Goal: Use online tool/utility: Utilize a website feature to perform a specific function

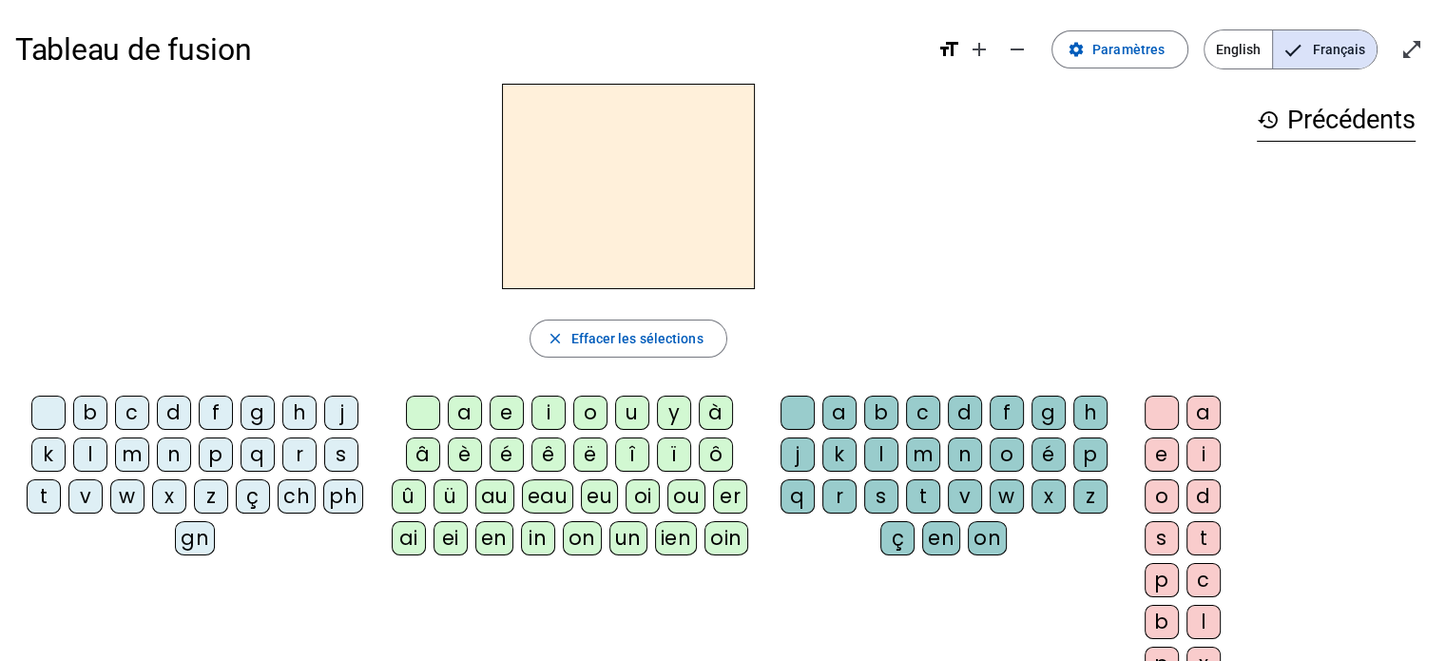
click at [202, 451] on div "p" at bounding box center [216, 454] width 34 height 34
click at [467, 420] on div "a" at bounding box center [465, 412] width 34 height 34
click at [504, 414] on div "e" at bounding box center [506, 412] width 34 height 34
click at [546, 412] on div "i" at bounding box center [548, 412] width 34 height 34
click at [585, 414] on div "o" at bounding box center [590, 412] width 34 height 34
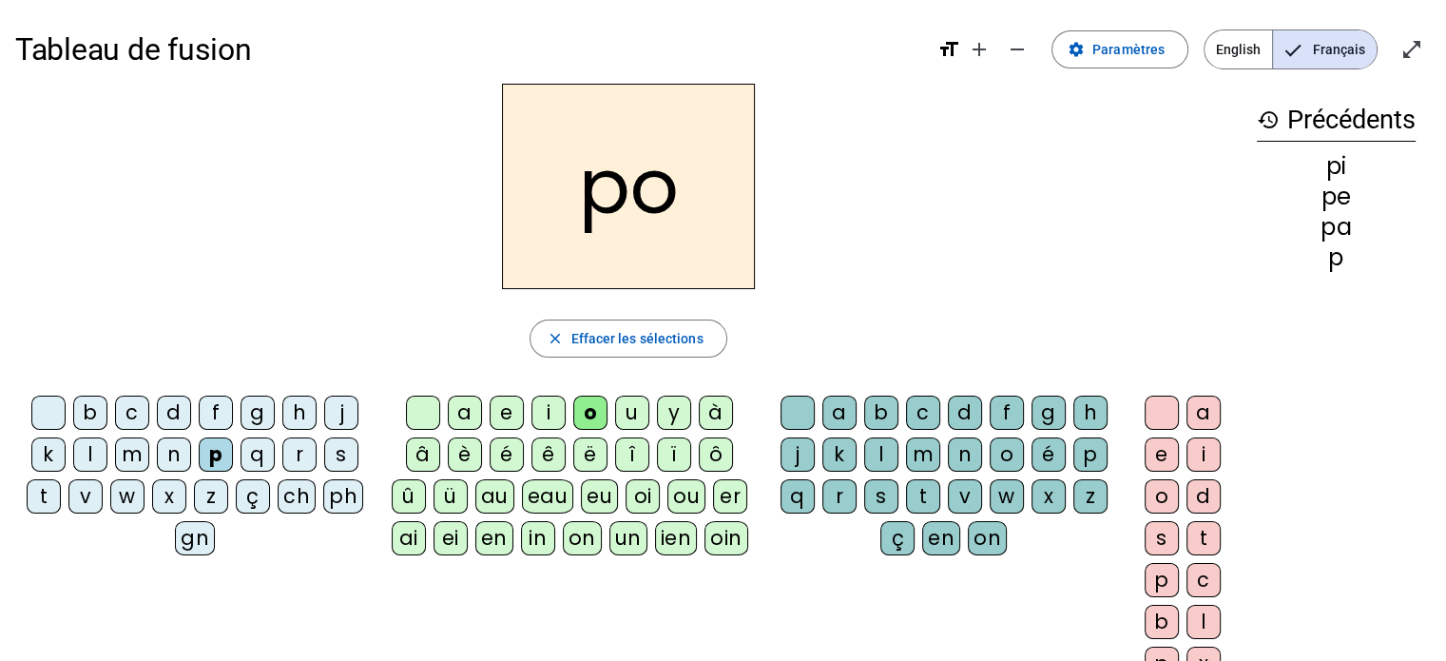
click at [626, 409] on div "u" at bounding box center [632, 412] width 34 height 34
click at [665, 408] on div "y" at bounding box center [674, 412] width 34 height 34
click at [462, 459] on div "è" at bounding box center [465, 454] width 34 height 34
click at [502, 456] on div "é" at bounding box center [506, 454] width 34 height 34
click at [557, 460] on div "ê" at bounding box center [548, 454] width 34 height 34
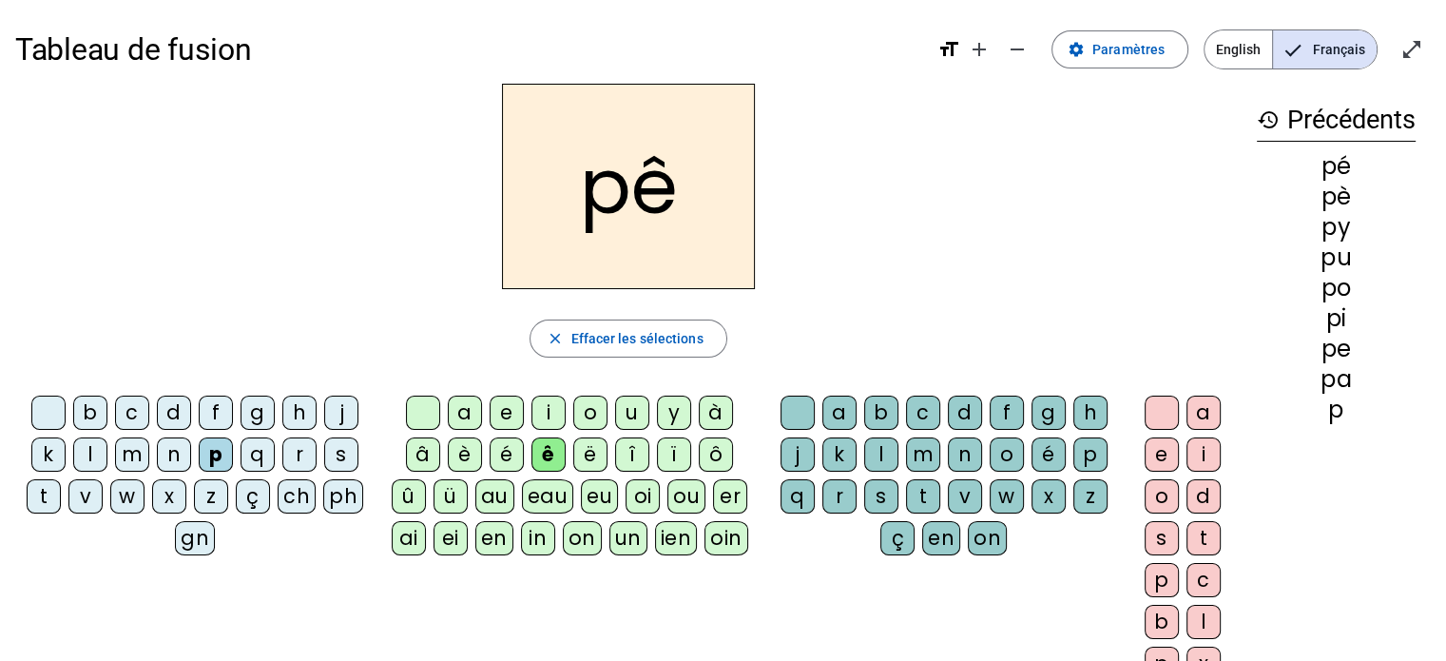
click at [627, 449] on div "î" at bounding box center [632, 454] width 34 height 34
click at [582, 445] on div "ë" at bounding box center [590, 454] width 34 height 34
click at [46, 501] on div "t" at bounding box center [44, 496] width 34 height 34
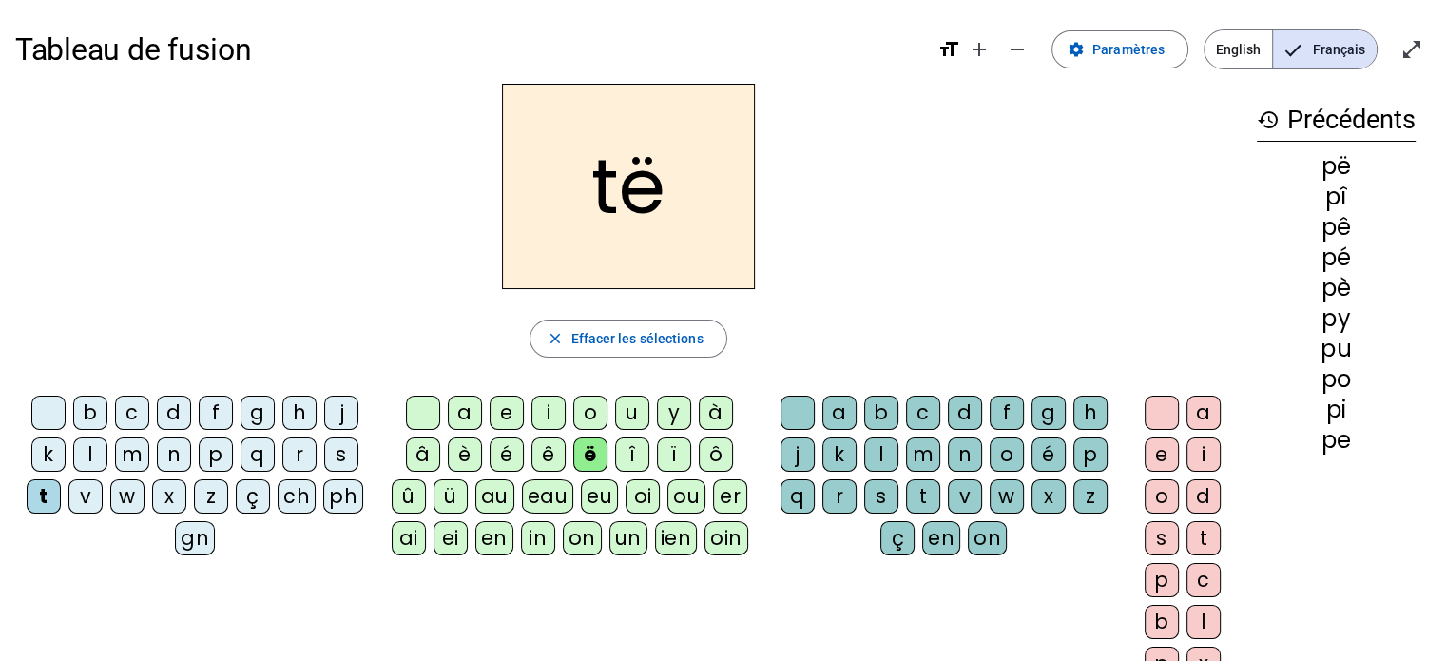
click at [454, 405] on div "a" at bounding box center [465, 412] width 34 height 34
click at [504, 412] on div "e" at bounding box center [506, 412] width 34 height 34
click at [541, 412] on div "i" at bounding box center [548, 412] width 34 height 34
click at [587, 407] on div "o" at bounding box center [590, 412] width 34 height 34
click at [628, 410] on div "u" at bounding box center [632, 412] width 34 height 34
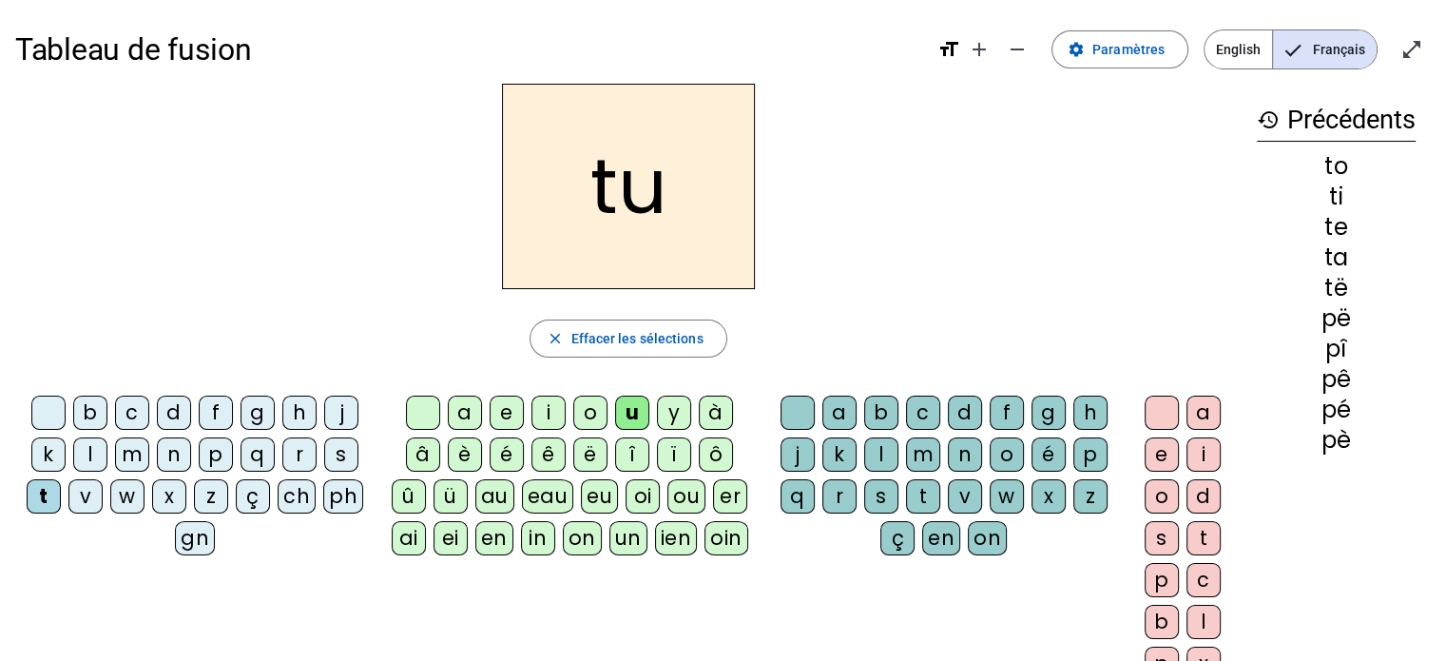
click at [668, 407] on div "y" at bounding box center [674, 412] width 34 height 34
click at [459, 451] on div "è" at bounding box center [465, 454] width 34 height 34
click at [494, 445] on div "é" at bounding box center [506, 454] width 34 height 34
click at [545, 449] on div "ê" at bounding box center [548, 454] width 34 height 34
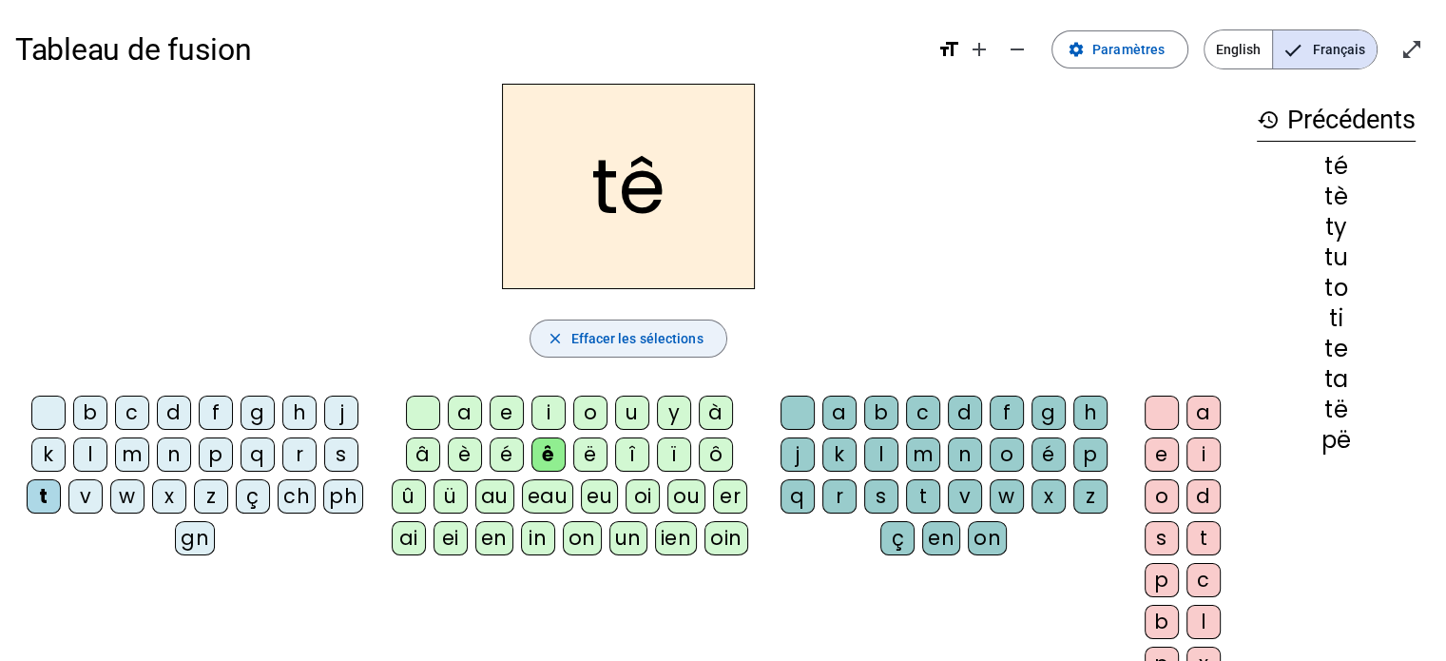
click at [552, 342] on mat-icon "close" at bounding box center [554, 338] width 17 height 17
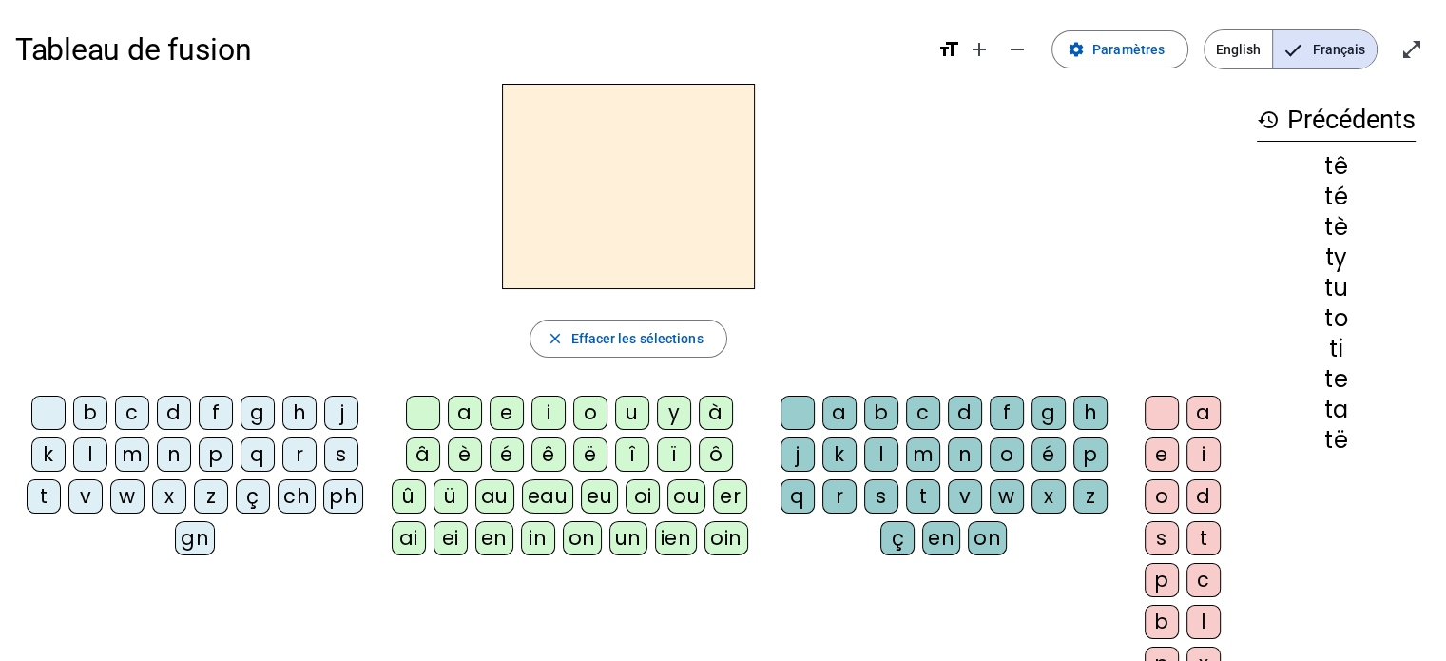
click at [585, 412] on div "o" at bounding box center [590, 412] width 34 height 34
click at [86, 411] on div "b" at bounding box center [90, 412] width 34 height 34
click at [172, 411] on div "d" at bounding box center [174, 412] width 34 height 34
click at [213, 414] on div "f" at bounding box center [216, 412] width 34 height 34
click at [255, 413] on div "g" at bounding box center [257, 412] width 34 height 34
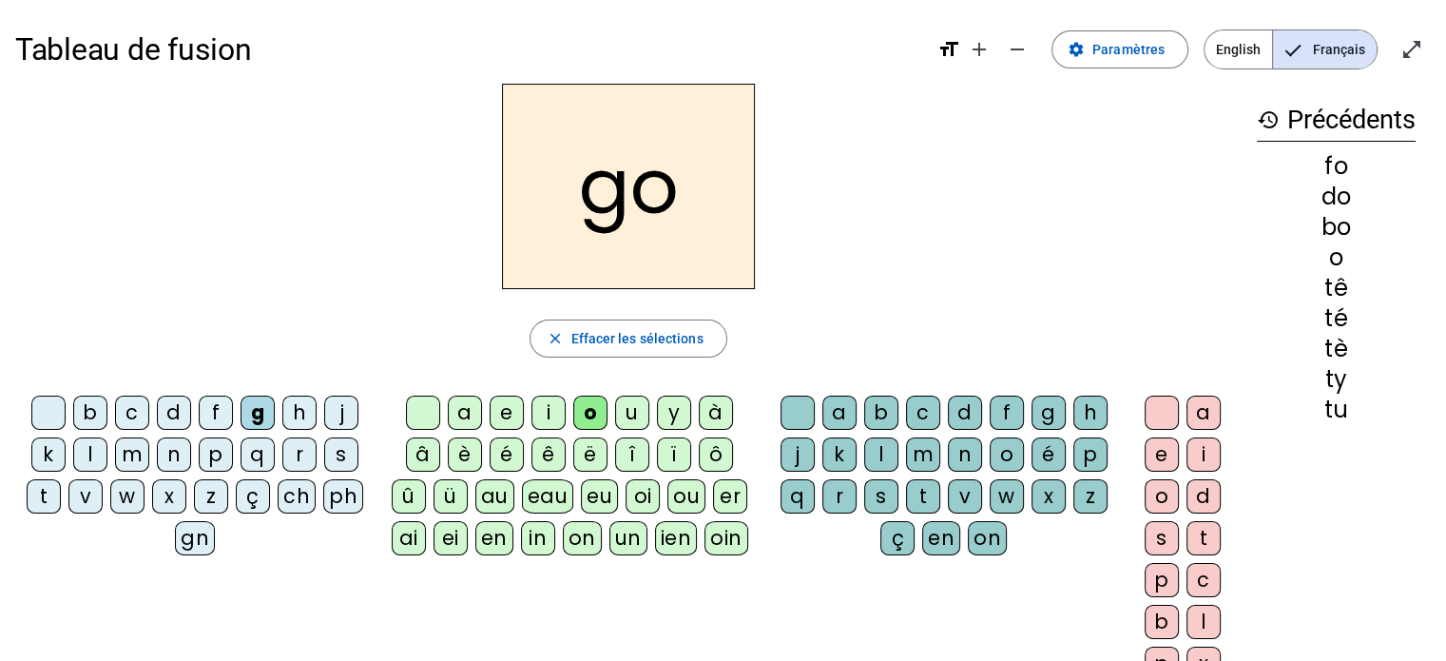
click at [88, 452] on div "l" at bounding box center [90, 454] width 34 height 34
click at [169, 456] on div "n" at bounding box center [174, 454] width 34 height 34
click at [209, 453] on div "p" at bounding box center [216, 454] width 34 height 34
click at [286, 460] on div "r" at bounding box center [299, 454] width 34 height 34
click at [129, 414] on div "c" at bounding box center [132, 412] width 34 height 34
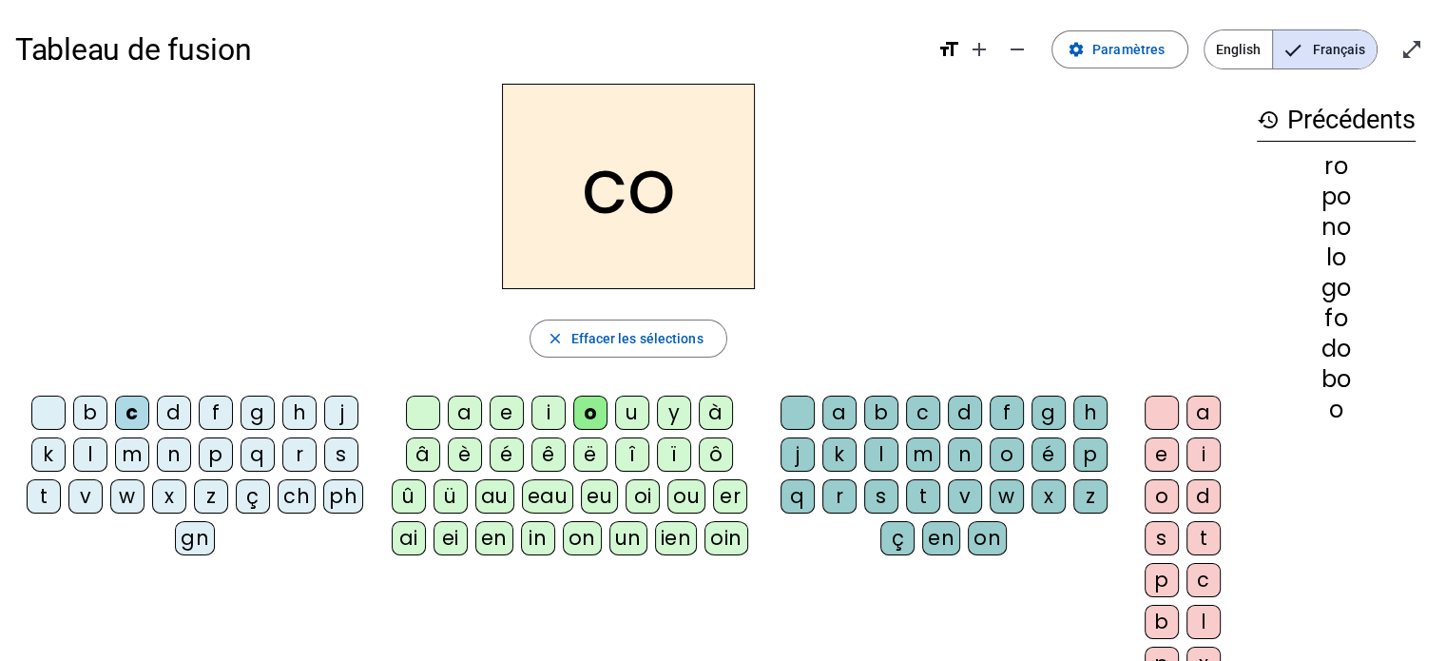
click at [881, 453] on div "l" at bounding box center [881, 454] width 34 height 34
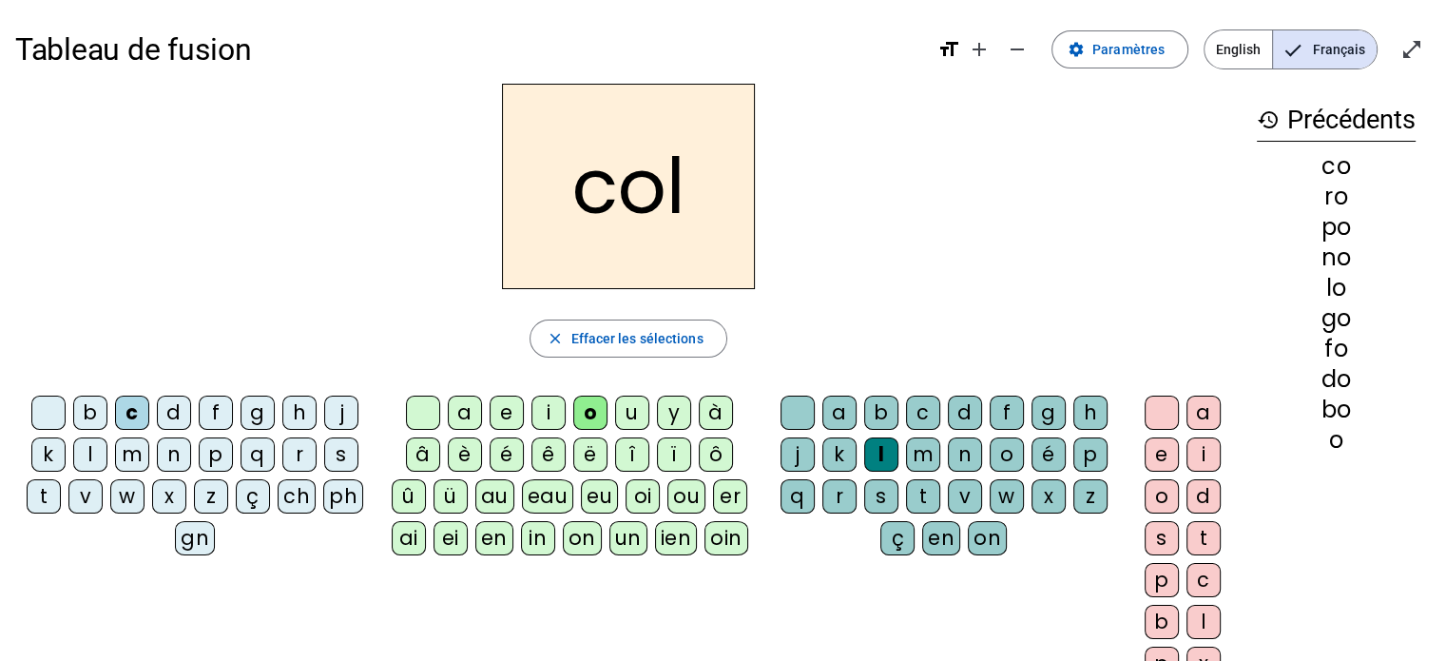
click at [870, 459] on div "l" at bounding box center [881, 454] width 34 height 34
click at [1202, 608] on div "l" at bounding box center [1203, 621] width 34 height 34
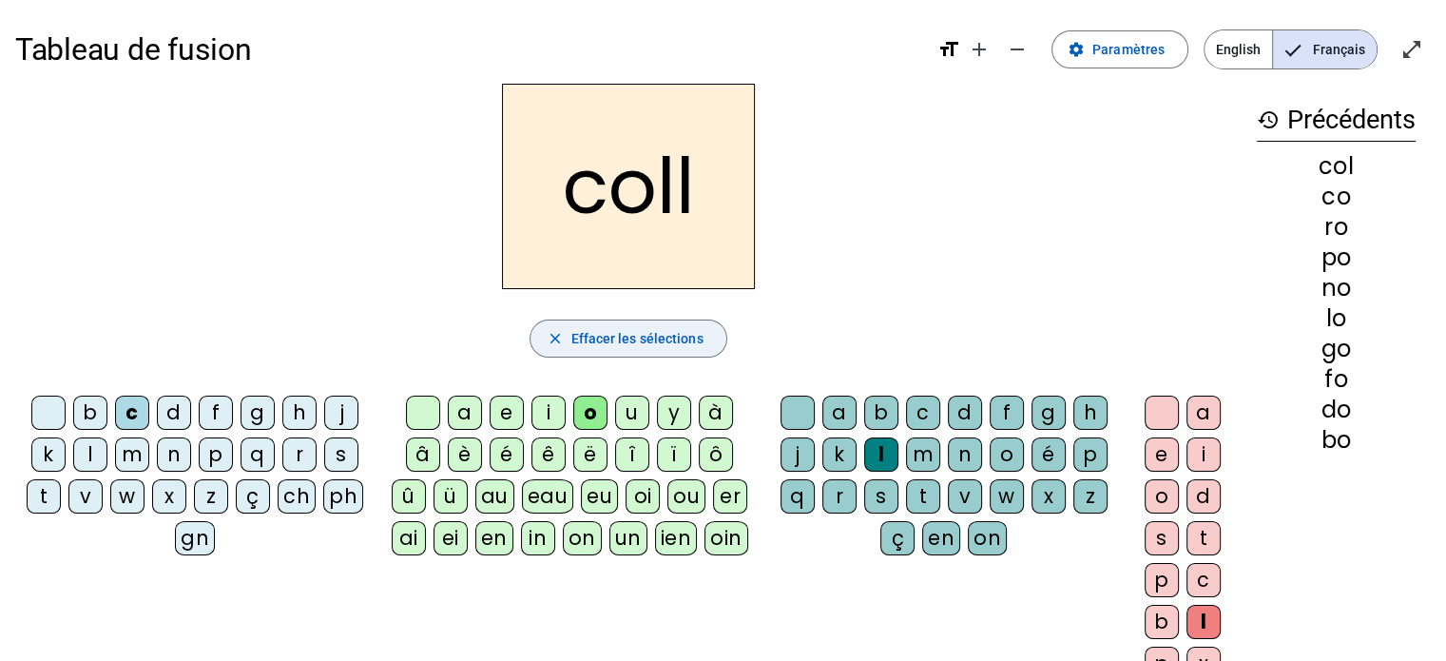
click at [552, 334] on mat-icon "close" at bounding box center [554, 338] width 17 height 17
